Goal: Register for event/course

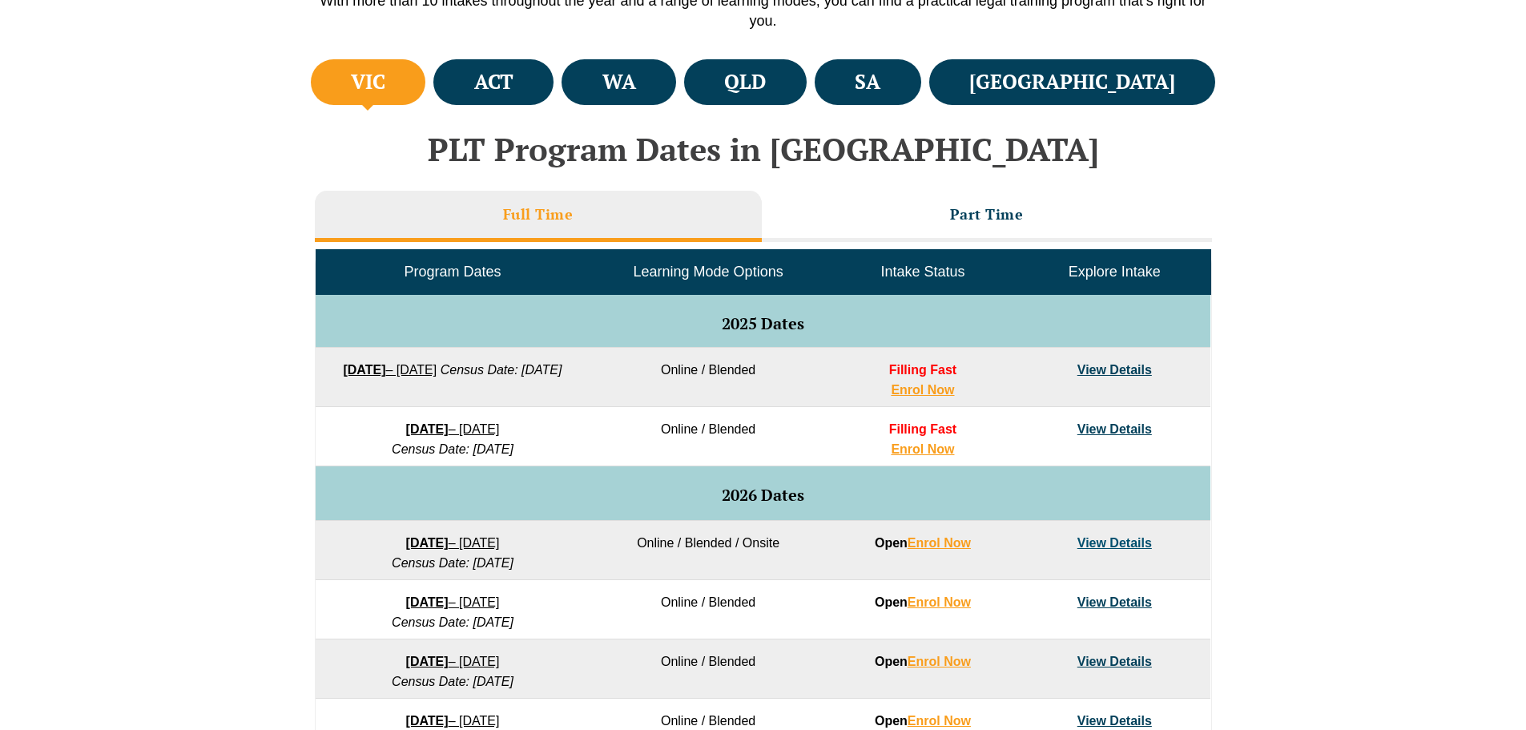
click at [971, 233] on li "Part Time" at bounding box center [987, 216] width 450 height 51
